Goal: Transaction & Acquisition: Register for event/course

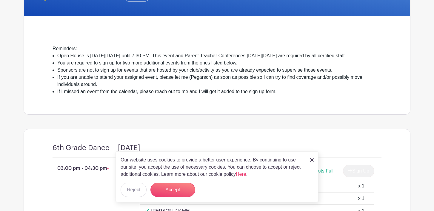
scroll to position [136, 0]
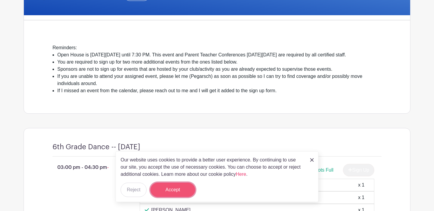
click at [172, 189] on button "Accept" at bounding box center [172, 190] width 45 height 14
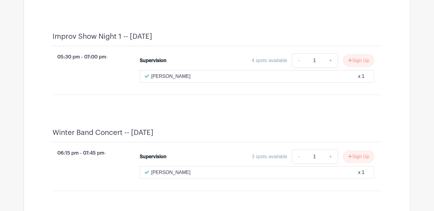
scroll to position [986, 0]
click at [356, 67] on button "Sign Up" at bounding box center [358, 60] width 31 height 13
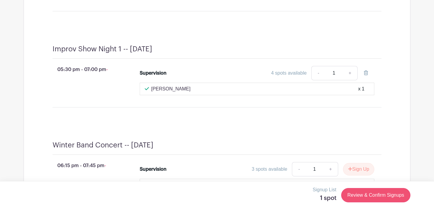
scroll to position [1011, 0]
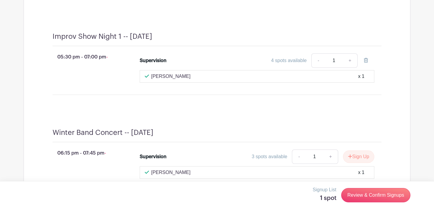
click at [203, 80] on div "Chelsea Rimington x 1" at bounding box center [257, 76] width 225 height 7
click at [363, 80] on div "x 1" at bounding box center [361, 76] width 6 height 7
click at [297, 64] on div "4 spots available" at bounding box center [288, 60] width 35 height 7
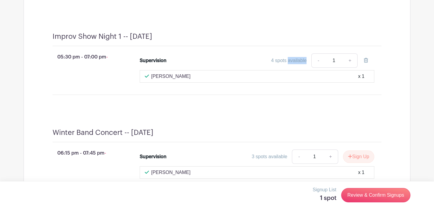
scroll to position [1036, 0]
click at [349, 68] on link "+" at bounding box center [349, 60] width 15 height 14
type input "2"
click at [319, 68] on link "-" at bounding box center [318, 60] width 14 height 14
type input "1"
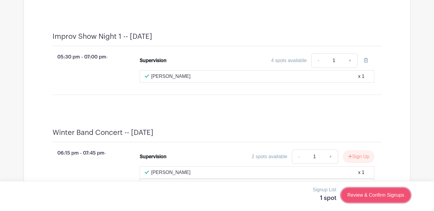
click at [366, 193] on link "Review & Confirm Signups" at bounding box center [375, 195] width 69 height 14
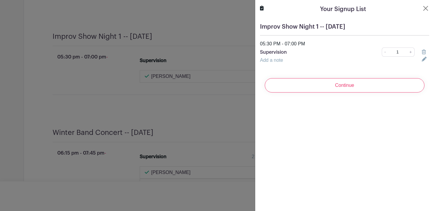
scroll to position [1048, 0]
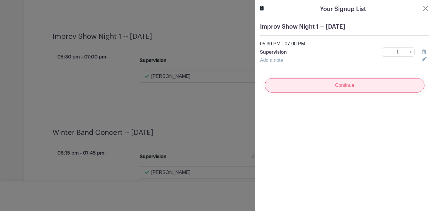
click at [348, 85] on input "Continue" at bounding box center [345, 85] width 160 height 14
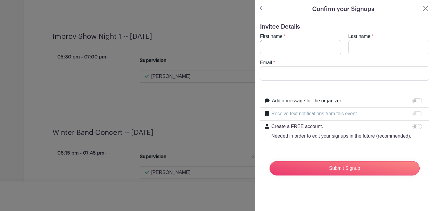
click at [297, 49] on input "First name" at bounding box center [300, 47] width 81 height 14
type input "Norma"
type input "Prenta"
type input "nprenta@rlas-116.org"
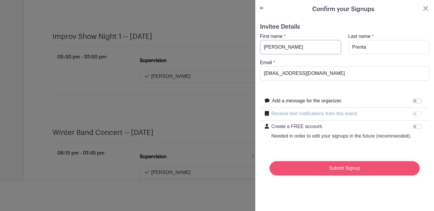
scroll to position [1061, 0]
click at [344, 168] on input "Submit Signup" at bounding box center [344, 168] width 150 height 14
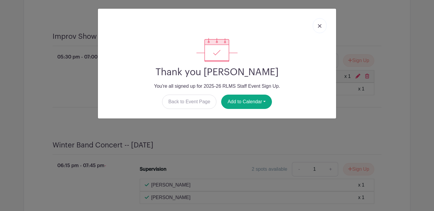
scroll to position [1073, 0]
click at [261, 97] on button "Add to Calendar" at bounding box center [246, 102] width 51 height 14
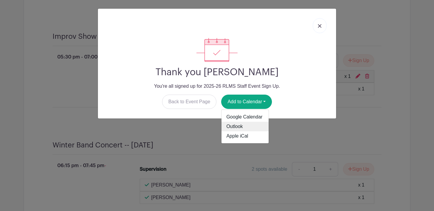
click at [231, 125] on link "Outlook" at bounding box center [244, 127] width 47 height 10
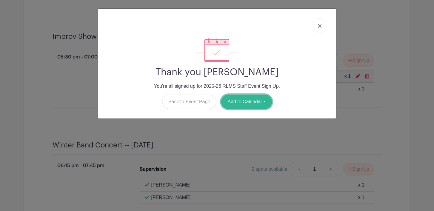
click at [249, 101] on button "Add to Calendar" at bounding box center [246, 102] width 51 height 14
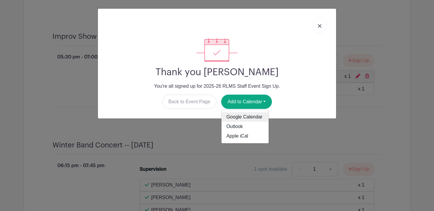
click at [235, 119] on link "Google Calendar" at bounding box center [244, 117] width 47 height 10
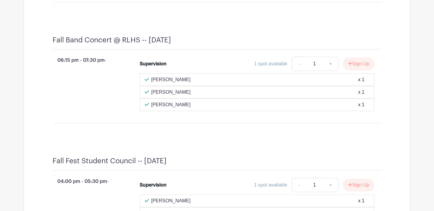
scroll to position [817, 0]
